Goal: Find specific page/section: Find specific page/section

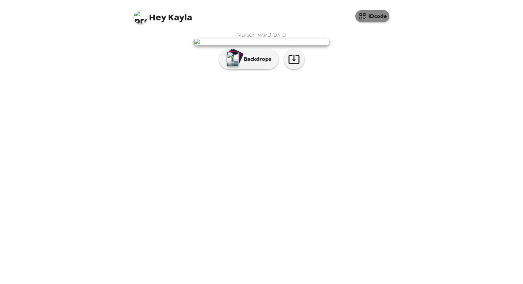
click at [370, 20] on button "IDcode" at bounding box center [373, 16] width 34 height 12
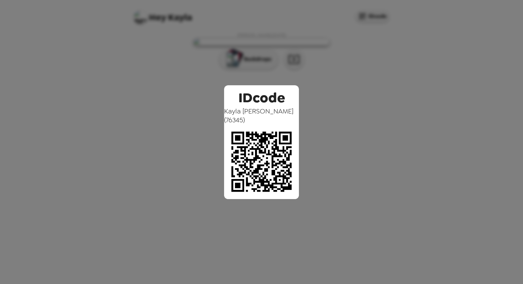
click at [378, 98] on div "IDcode [PERSON_NAME] ( 76345 )" at bounding box center [261, 142] width 523 height 284
